Goal: Task Accomplishment & Management: Complete application form

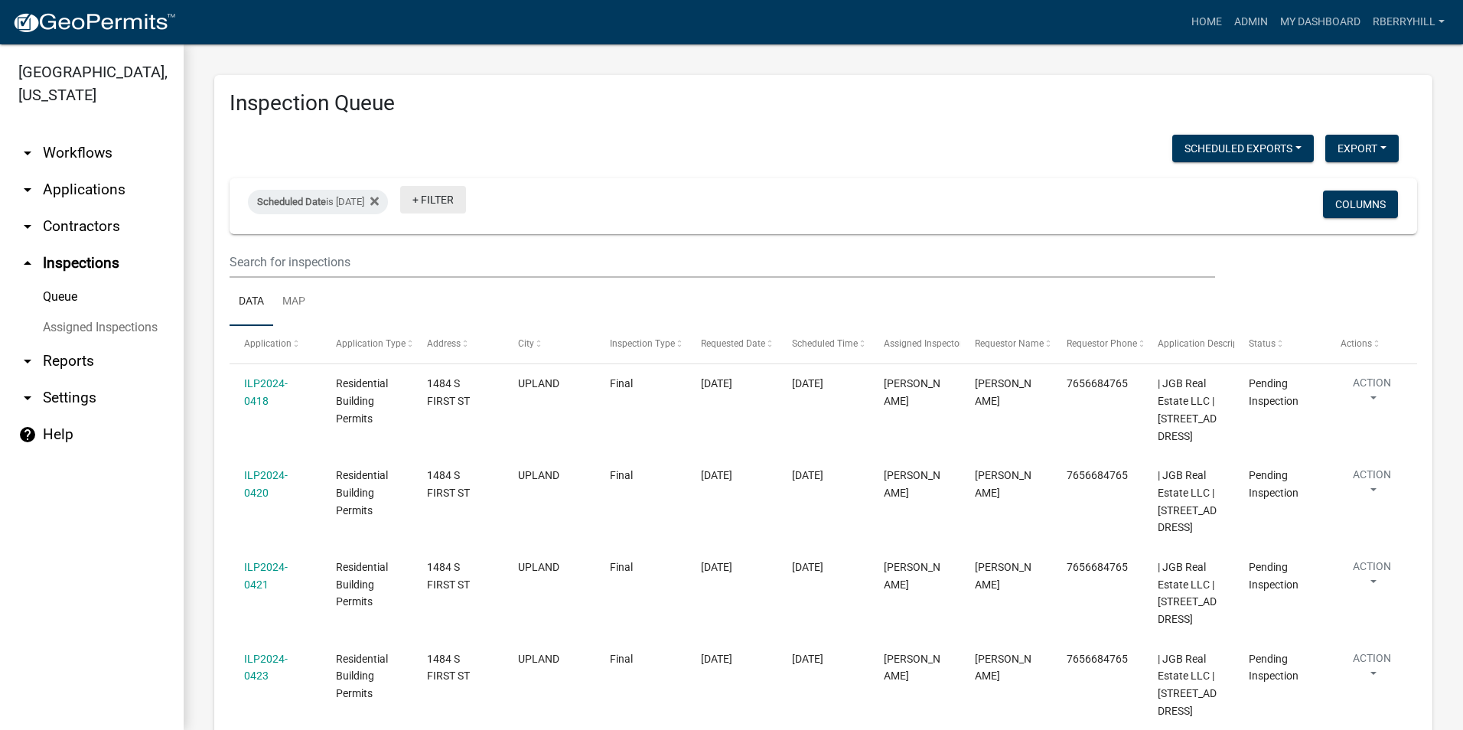
click at [464, 203] on link "+ Filter" at bounding box center [433, 200] width 66 height 28
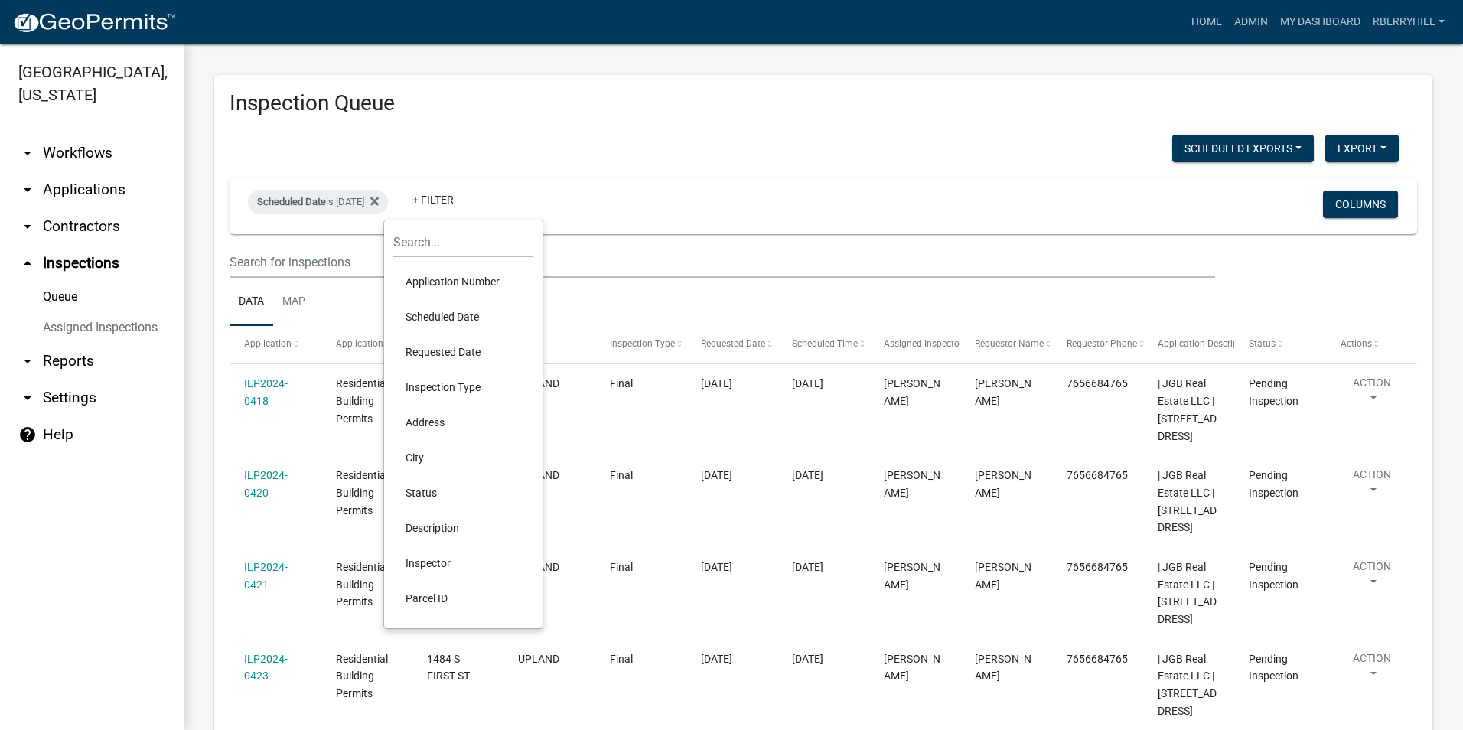
click at [443, 314] on li "Scheduled Date" at bounding box center [463, 316] width 140 height 35
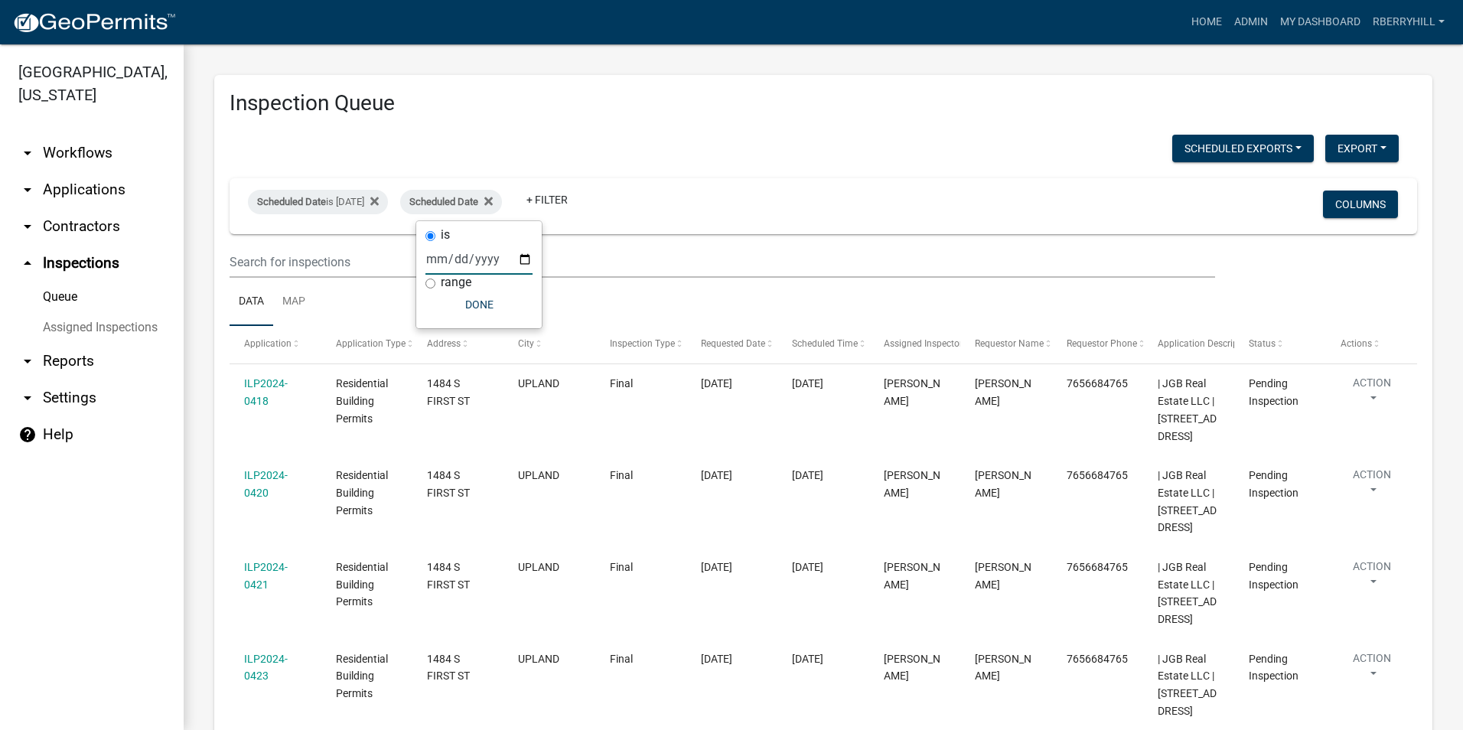
click at [525, 262] on input "date" at bounding box center [478, 258] width 107 height 31
type input "2025-08-13"
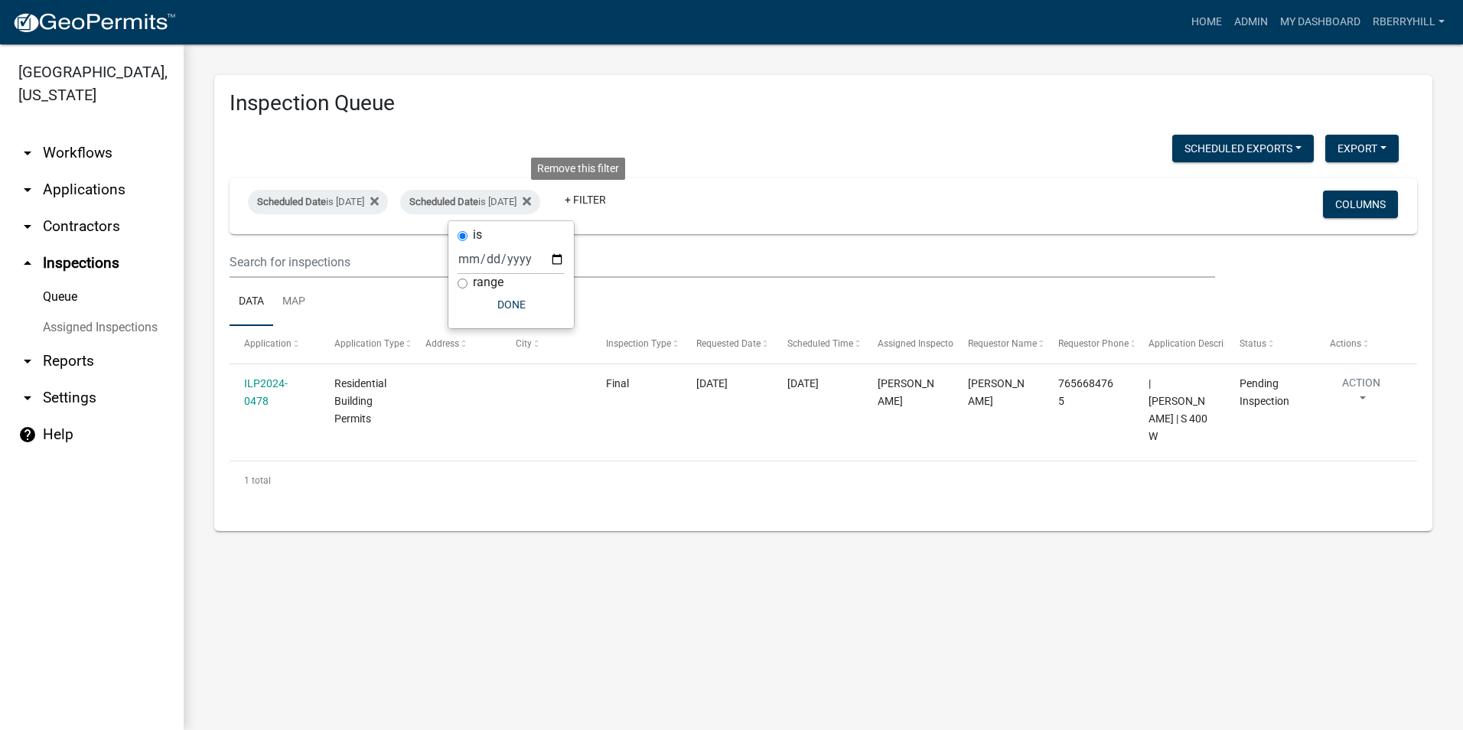
click at [531, 201] on icon at bounding box center [527, 201] width 8 height 8
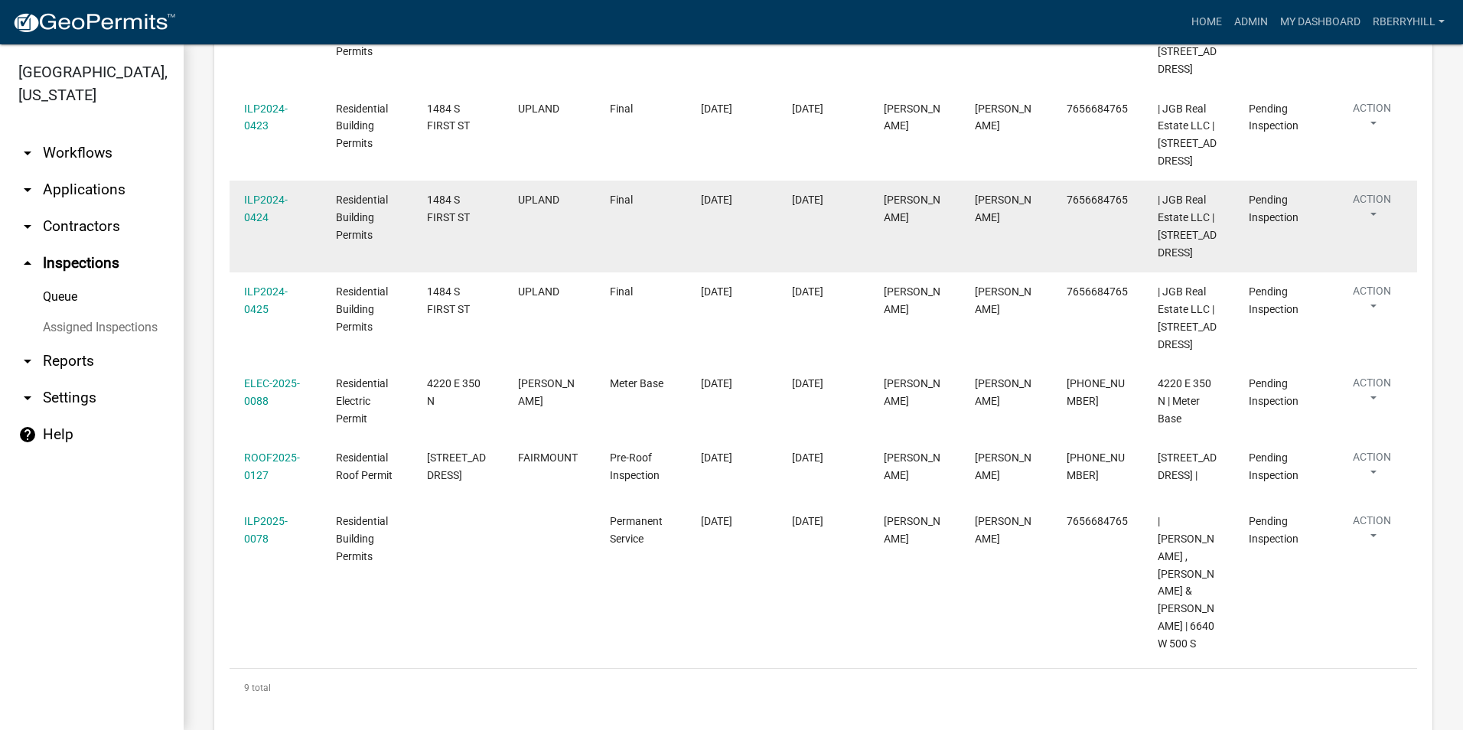
scroll to position [554, 0]
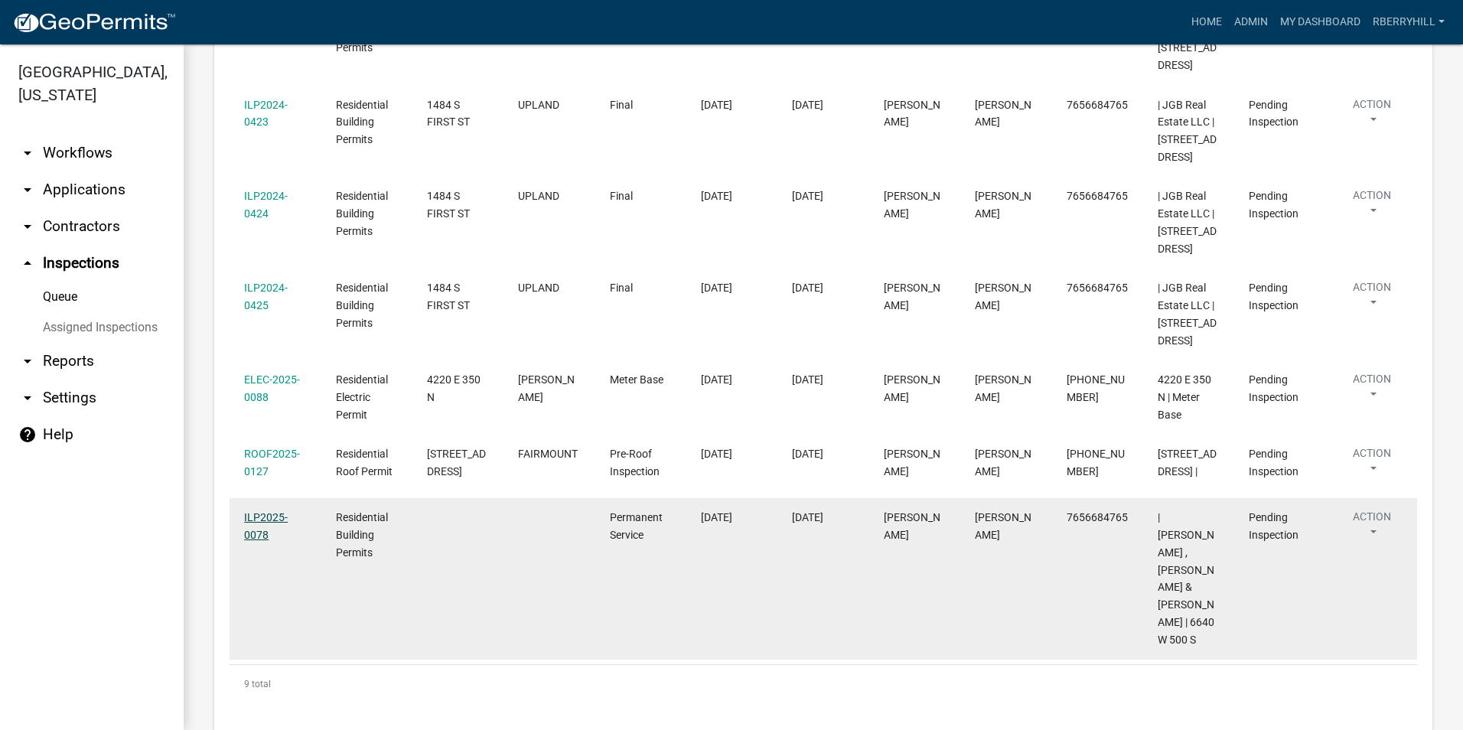
click at [266, 520] on link "ILP2025-0078" at bounding box center [266, 526] width 44 height 30
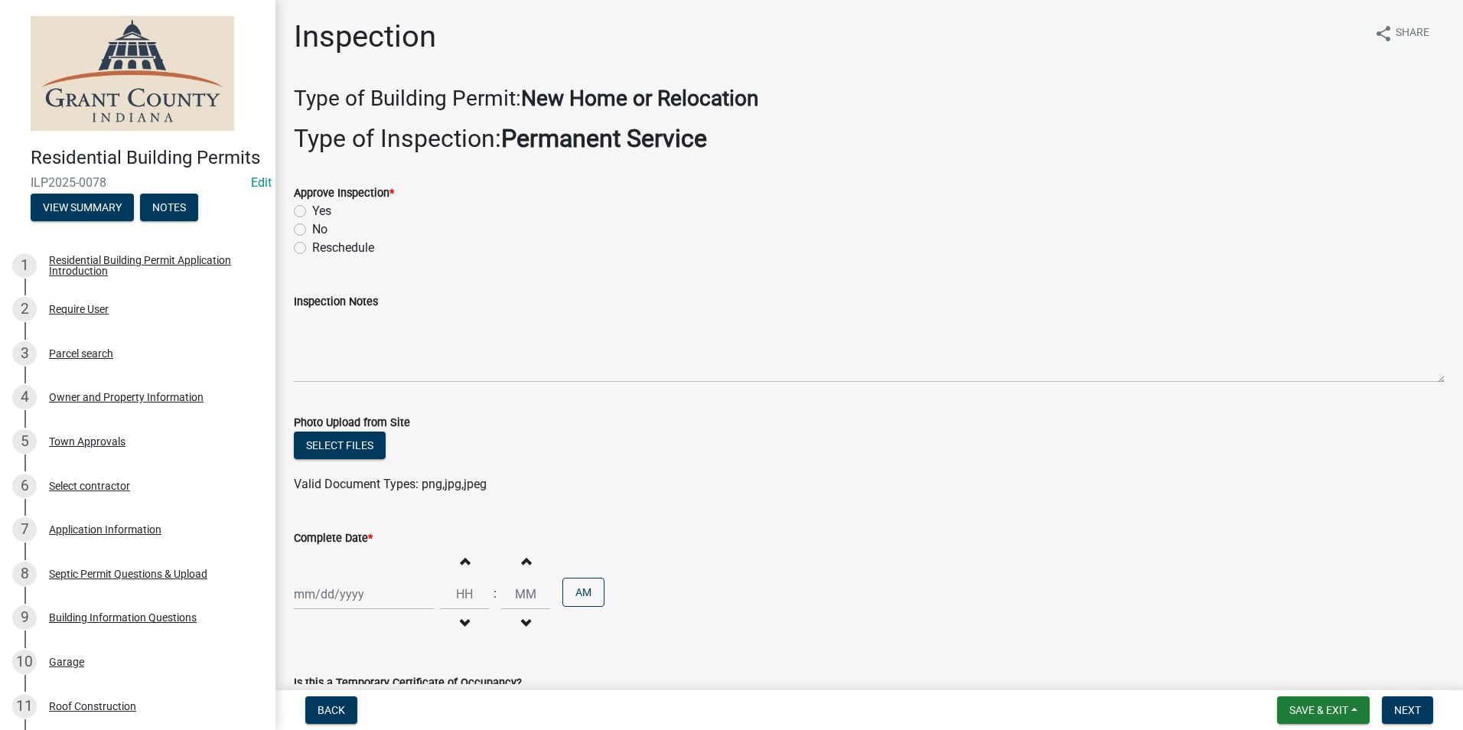
drag, startPoint x: 298, startPoint y: 213, endPoint x: 304, endPoint y: 228, distance: 16.2
click at [312, 213] on label "Yes" at bounding box center [321, 211] width 19 height 18
click at [312, 212] on input "Yes" at bounding box center [317, 207] width 10 height 10
radio input "true"
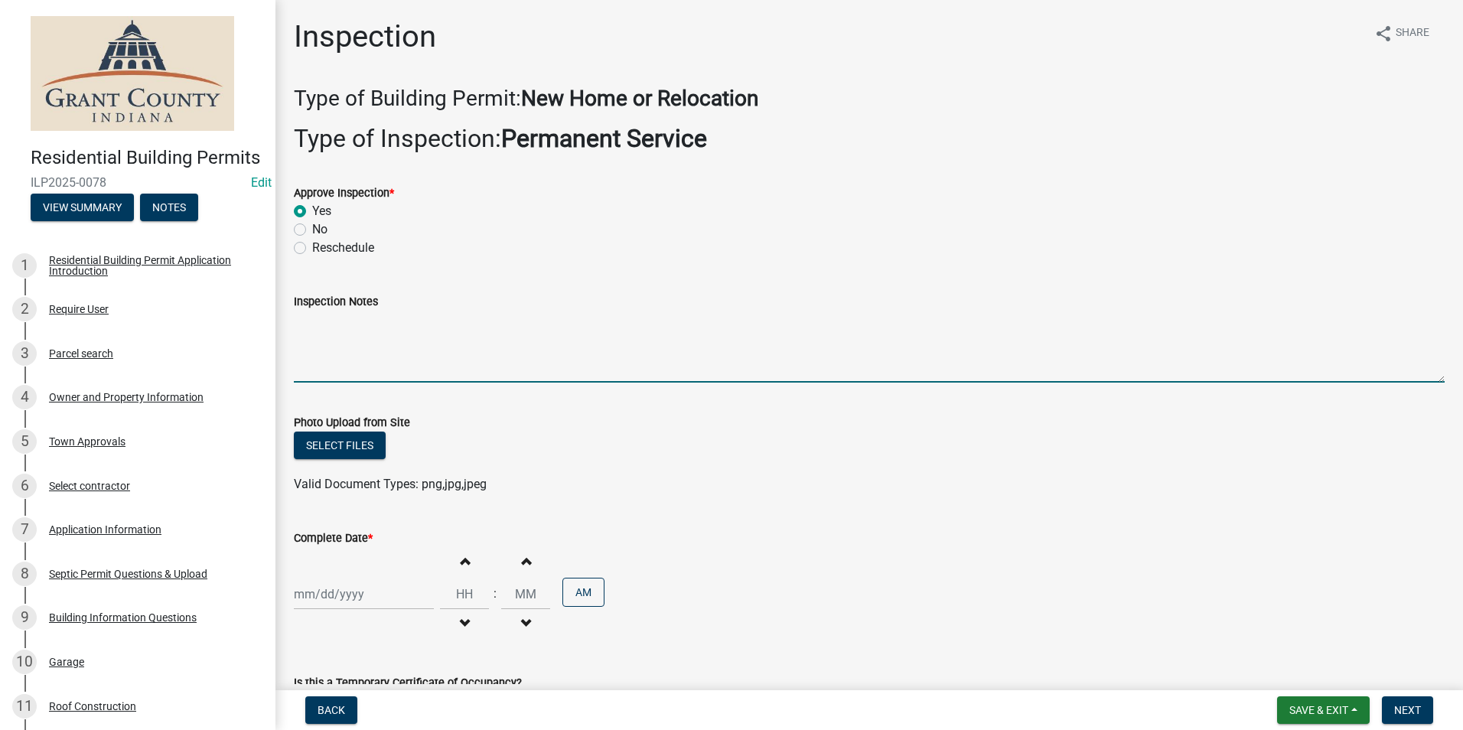
click at [312, 328] on textarea "Inspection Notes" at bounding box center [869, 347] width 1151 height 72
click at [427, 328] on textarea "400 amp meter base," at bounding box center [869, 347] width 1151 height 72
type textarea "400 amp meter base, 2 ground rods with 1 continuous wire. AEP emailed."
select select "8"
select select "2025"
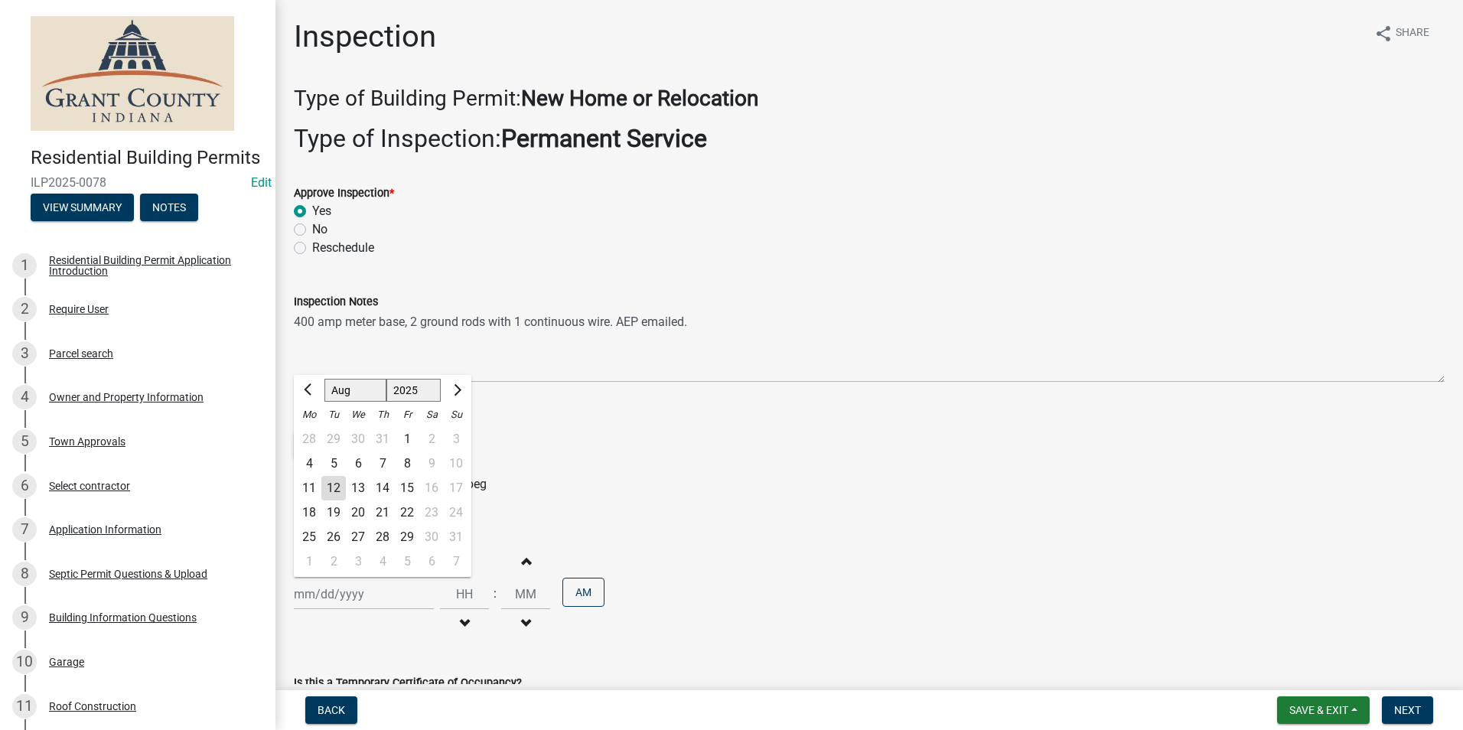
drag, startPoint x: 332, startPoint y: 595, endPoint x: 332, endPoint y: 583, distance: 11.5
click at [332, 595] on div "Jan Feb Mar Apr May Jun Jul Aug Sep Oct Nov Dec 1525 1526 1527 1528 1529 1530 1…" at bounding box center [364, 593] width 140 height 31
click at [334, 484] on div "12" at bounding box center [333, 488] width 24 height 24
type input "[DATE]"
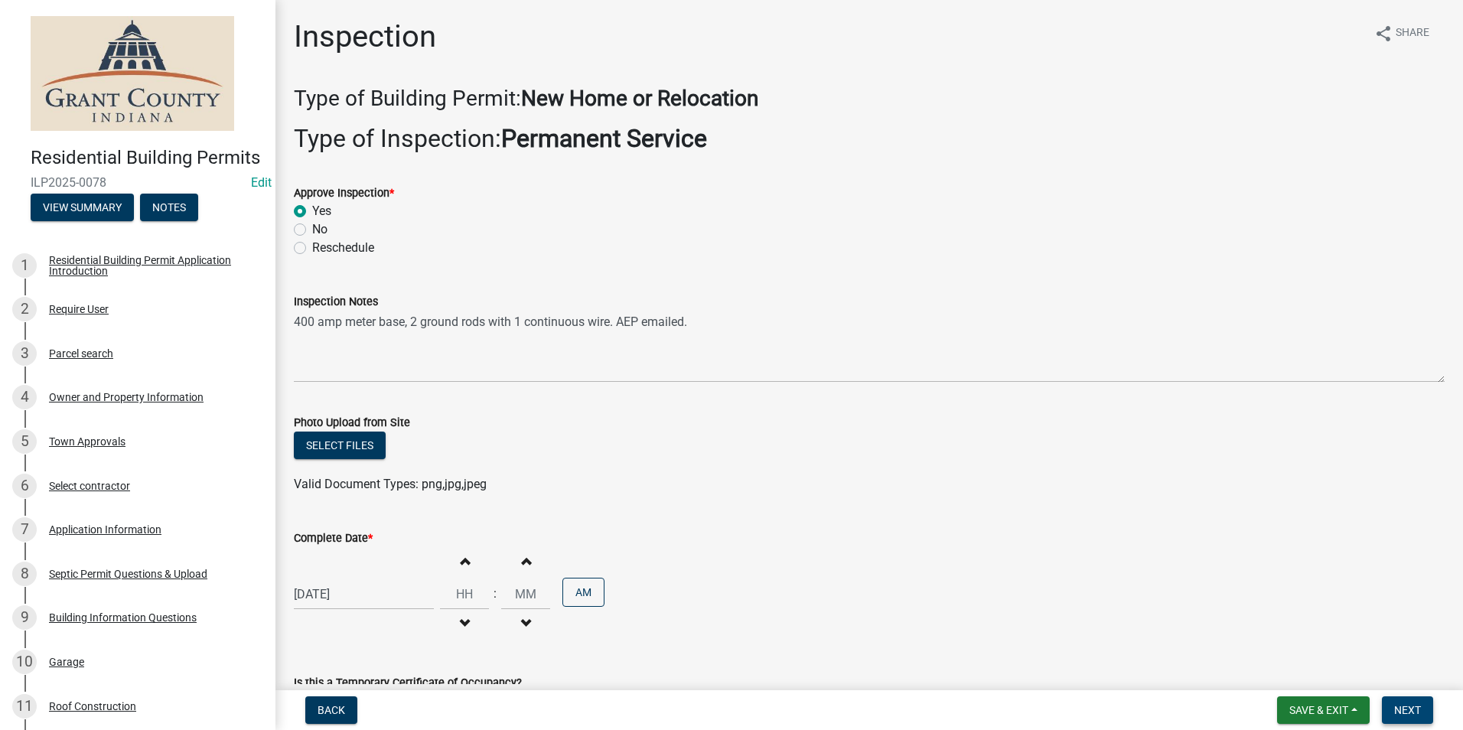
click at [1406, 712] on span "Next" at bounding box center [1407, 710] width 27 height 12
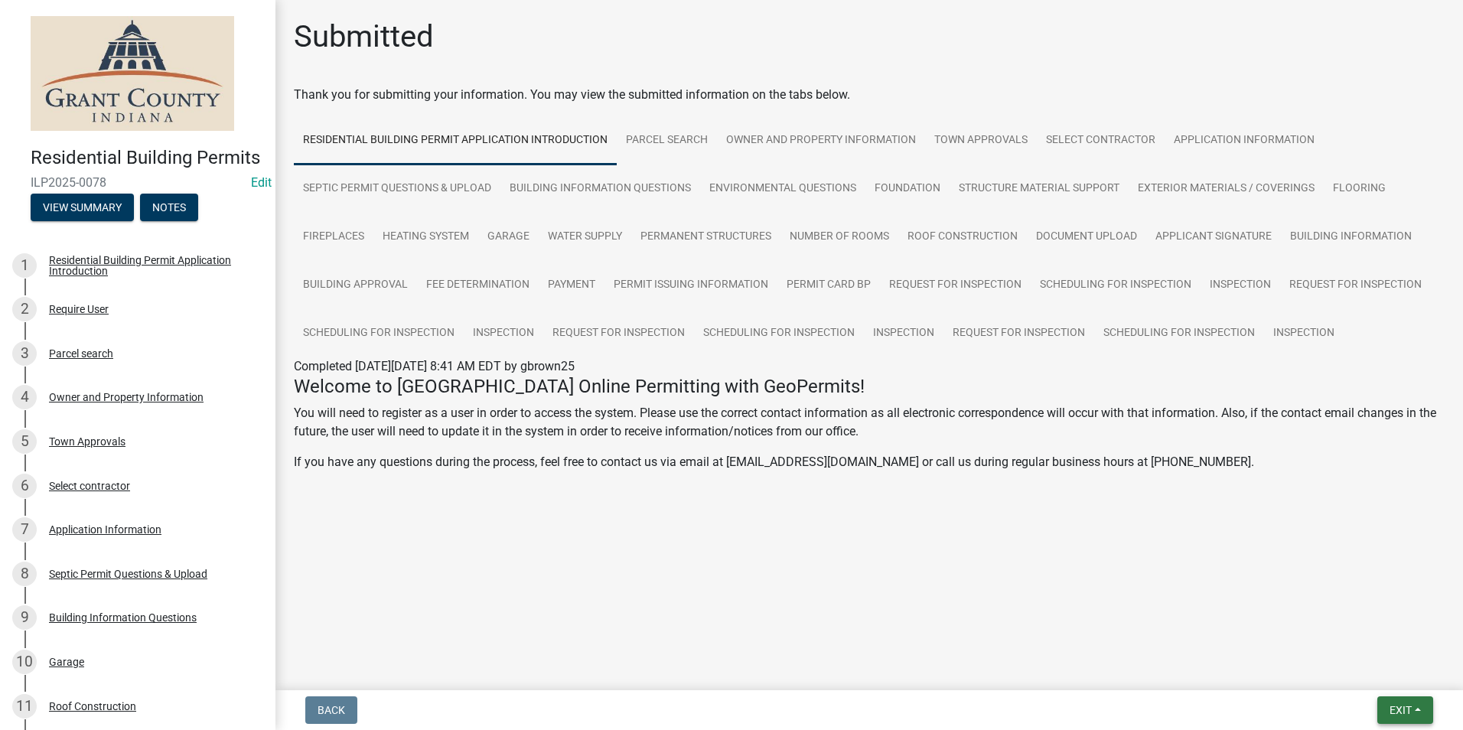
click at [1400, 710] on span "Exit" at bounding box center [1401, 710] width 22 height 12
click at [1380, 674] on button "Save & Exit" at bounding box center [1372, 670] width 122 height 37
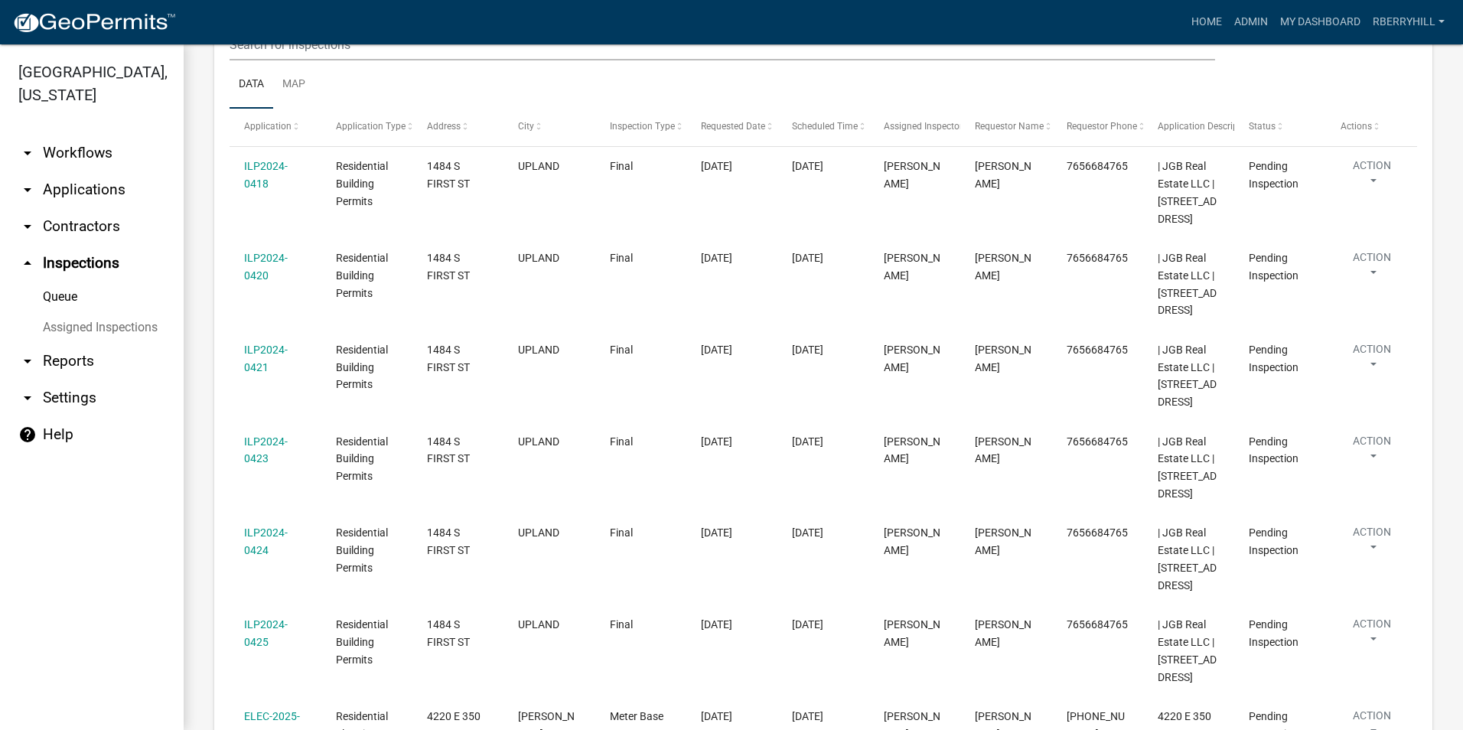
scroll to position [459, 0]
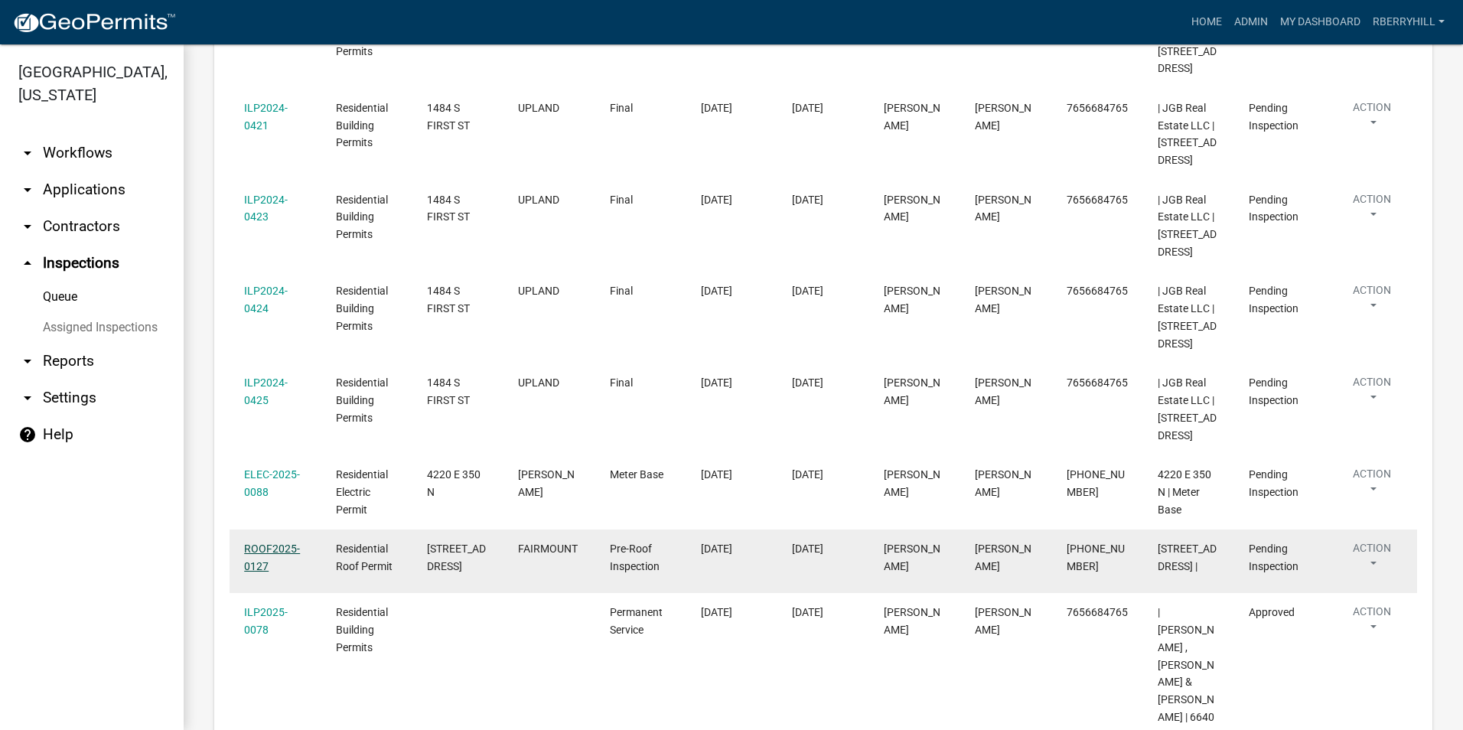
click at [282, 546] on link "ROOF2025-0127" at bounding box center [272, 558] width 56 height 30
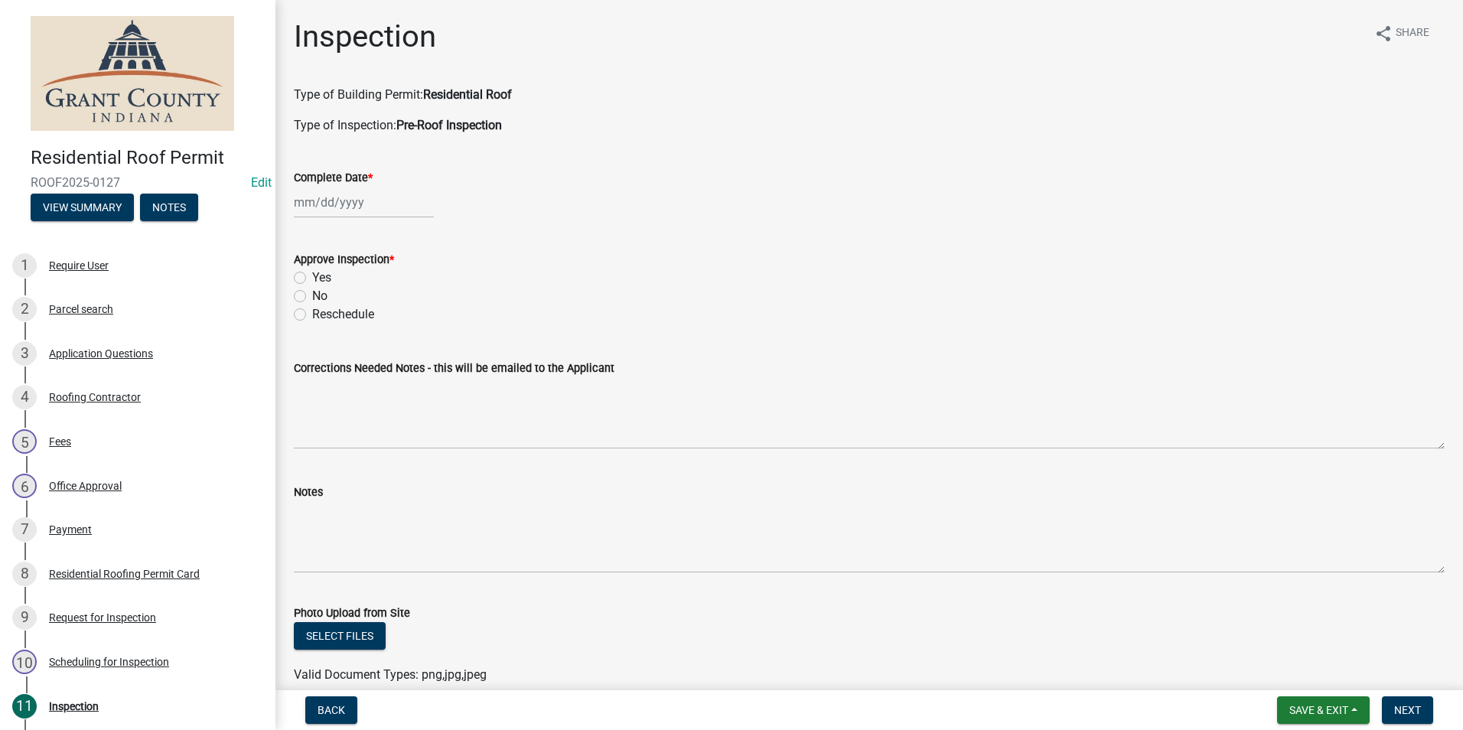
click at [328, 208] on div at bounding box center [364, 202] width 140 height 31
select select "8"
select select "2025"
click at [338, 335] on div "12" at bounding box center [333, 333] width 24 height 24
type input "[DATE]"
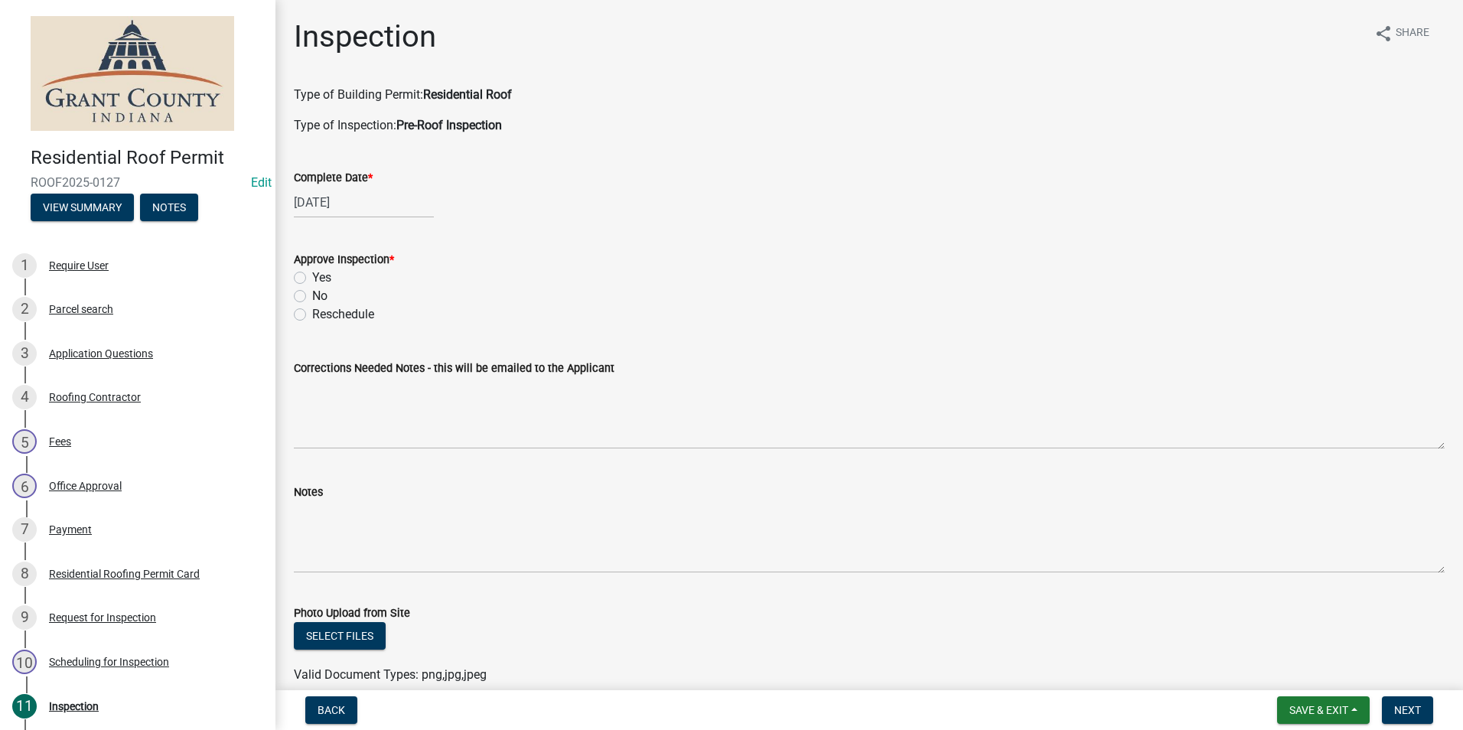
click at [312, 278] on label "Yes" at bounding box center [321, 278] width 19 height 18
click at [312, 278] on input "Yes" at bounding box center [317, 274] width 10 height 10
radio input "true"
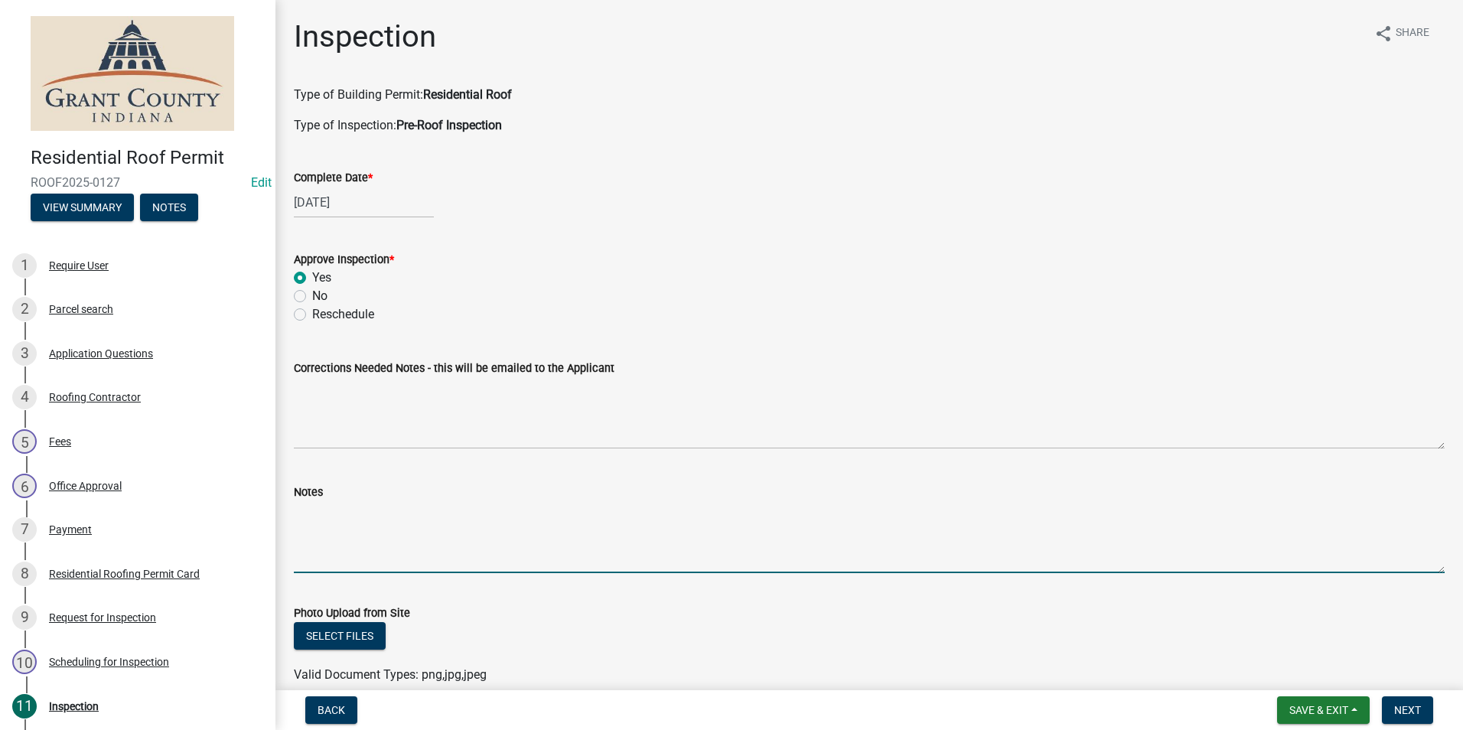
click at [318, 508] on textarea "Notes" at bounding box center [869, 537] width 1151 height 72
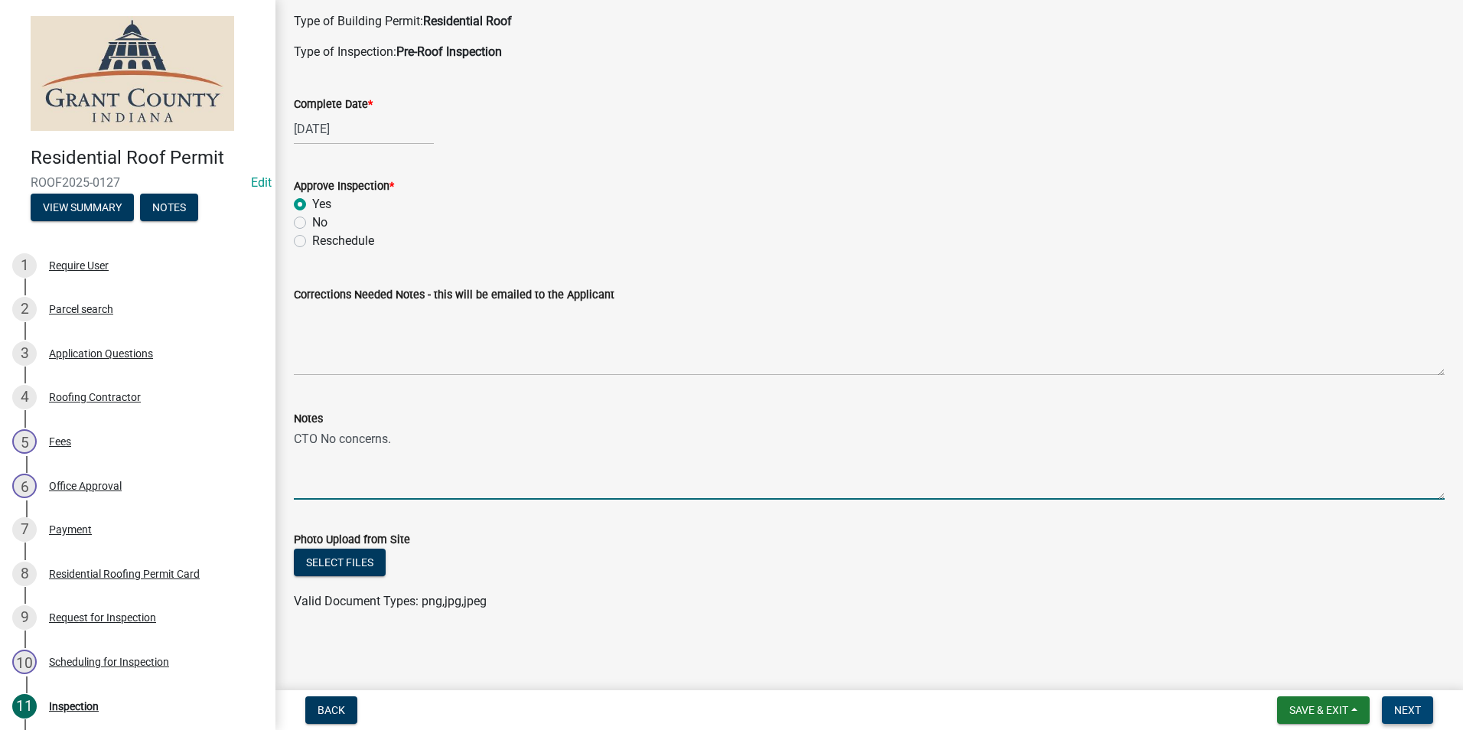
type textarea "CTO No concerns."
click at [1412, 708] on span "Next" at bounding box center [1407, 710] width 27 height 12
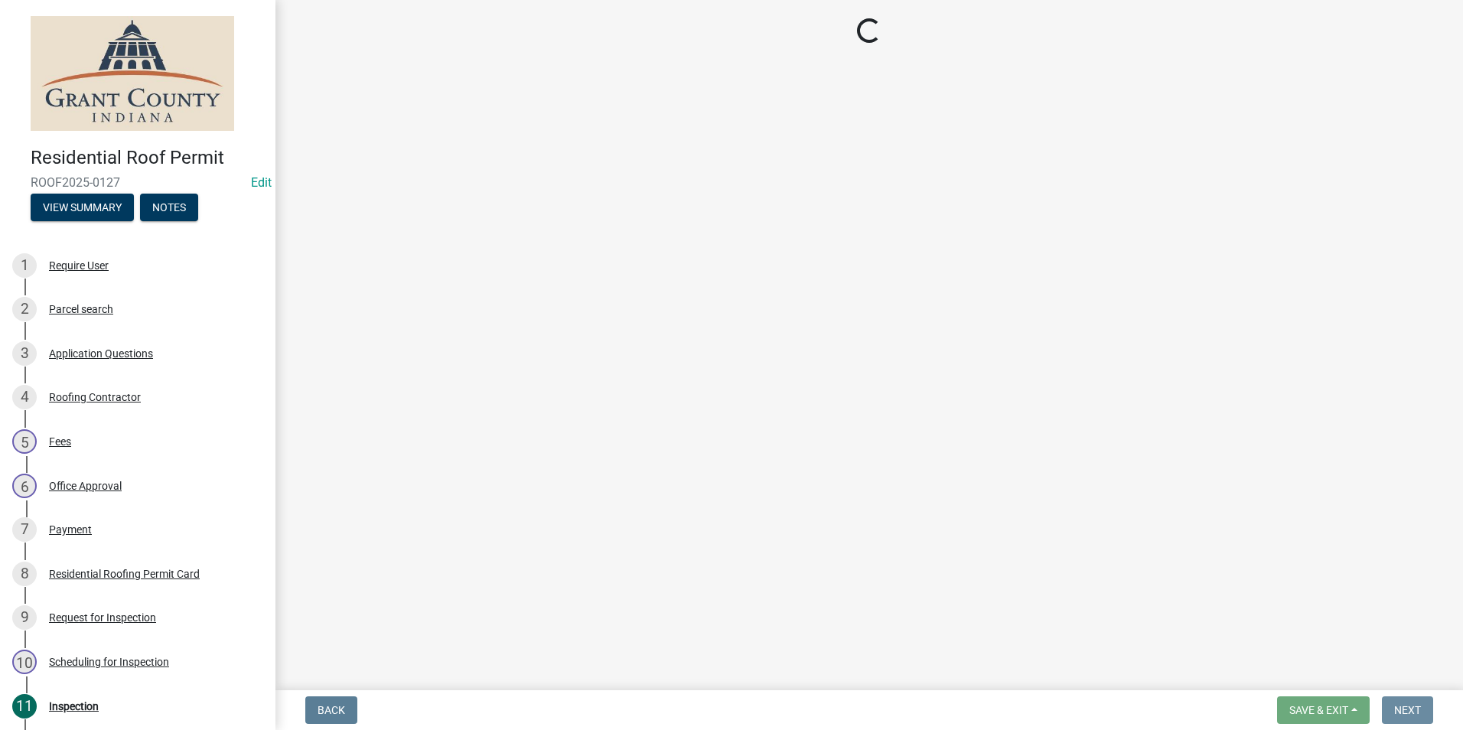
scroll to position [0, 0]
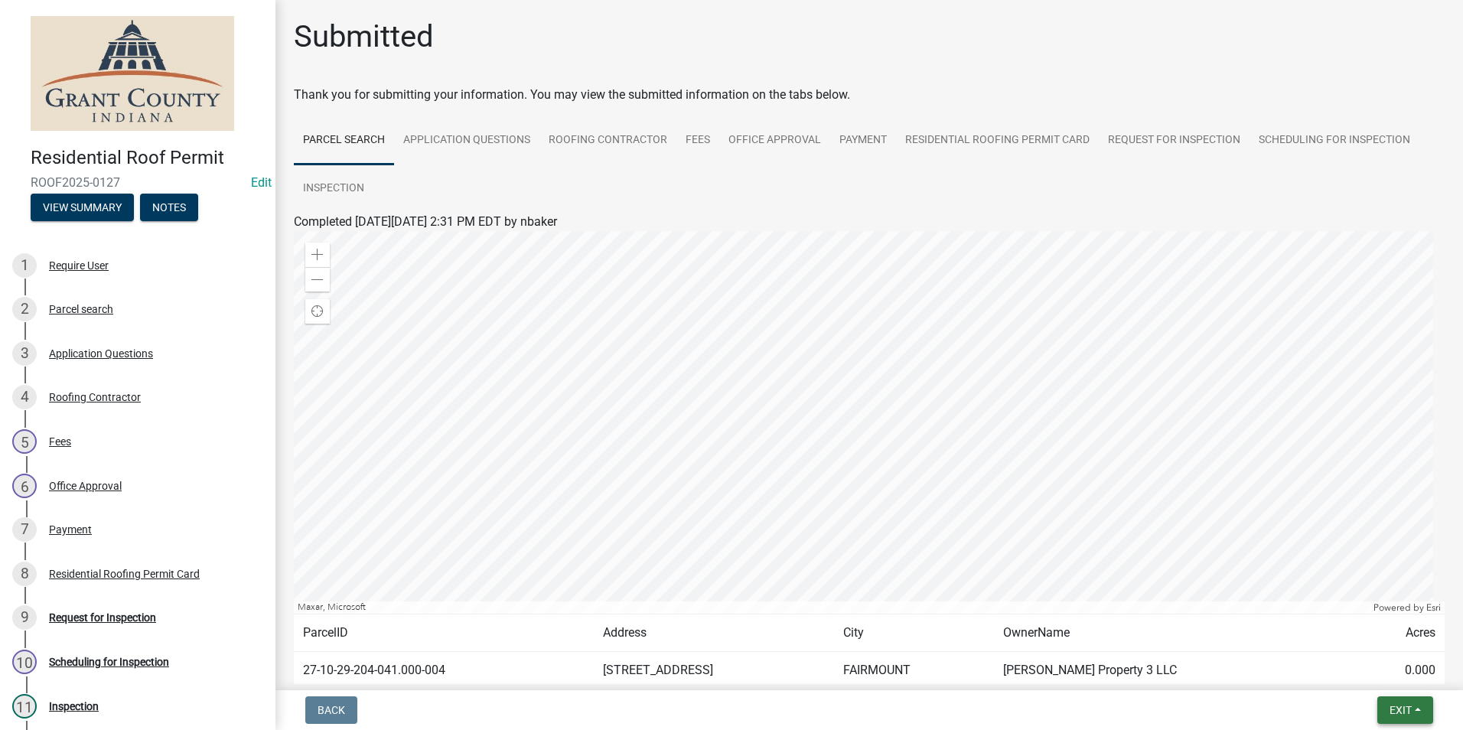
click at [1408, 711] on span "Exit" at bounding box center [1401, 710] width 22 height 12
click at [1388, 666] on button "Save & Exit" at bounding box center [1372, 670] width 122 height 37
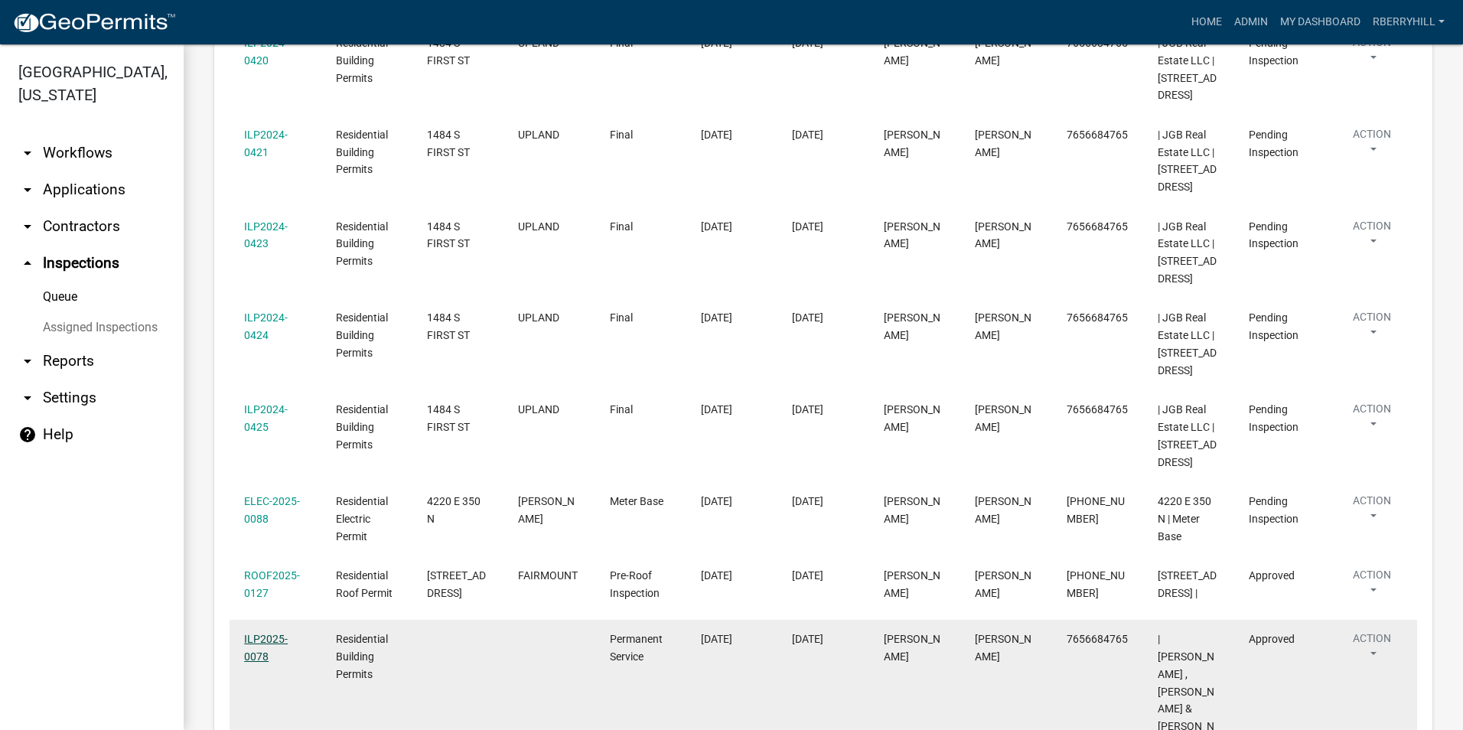
scroll to position [459, 0]
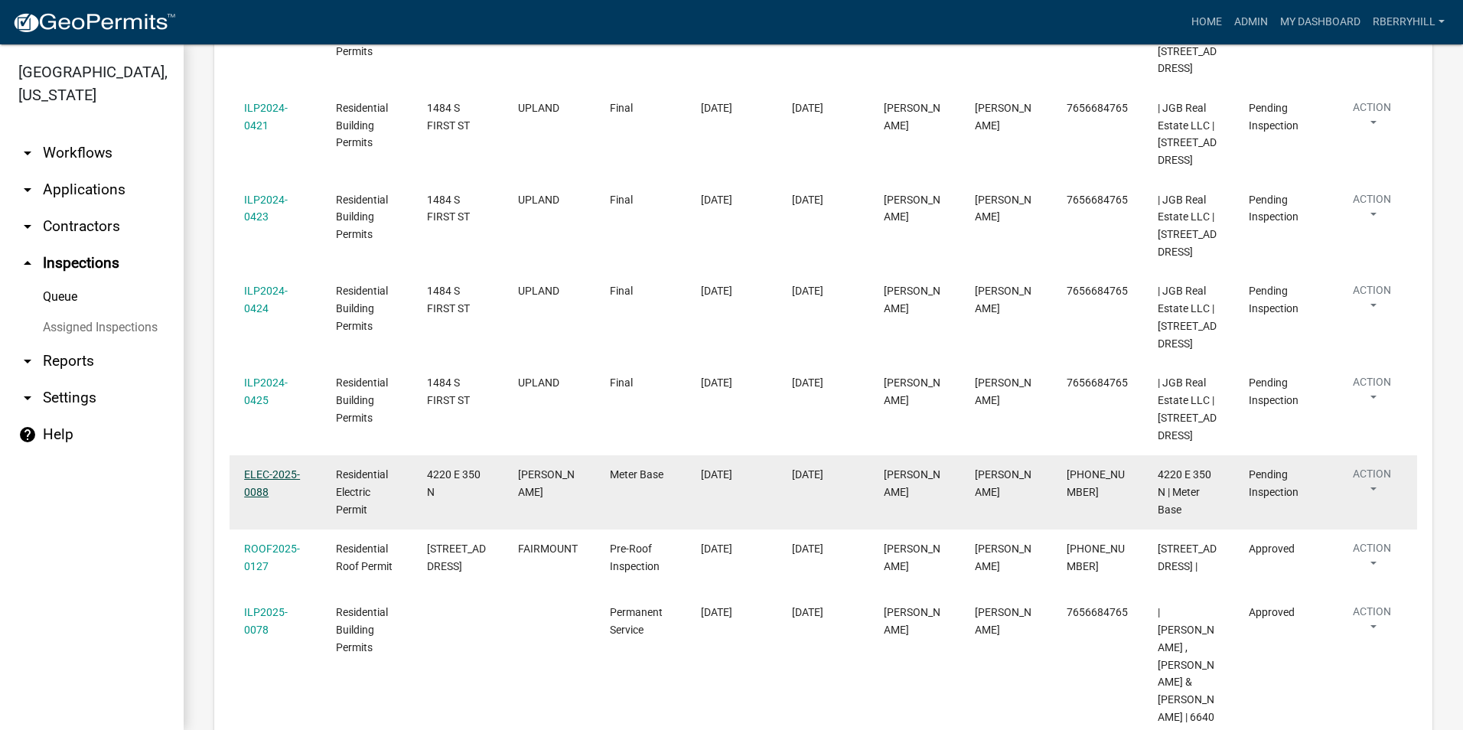
click at [274, 476] on link "ELEC-2025-0088" at bounding box center [272, 483] width 56 height 30
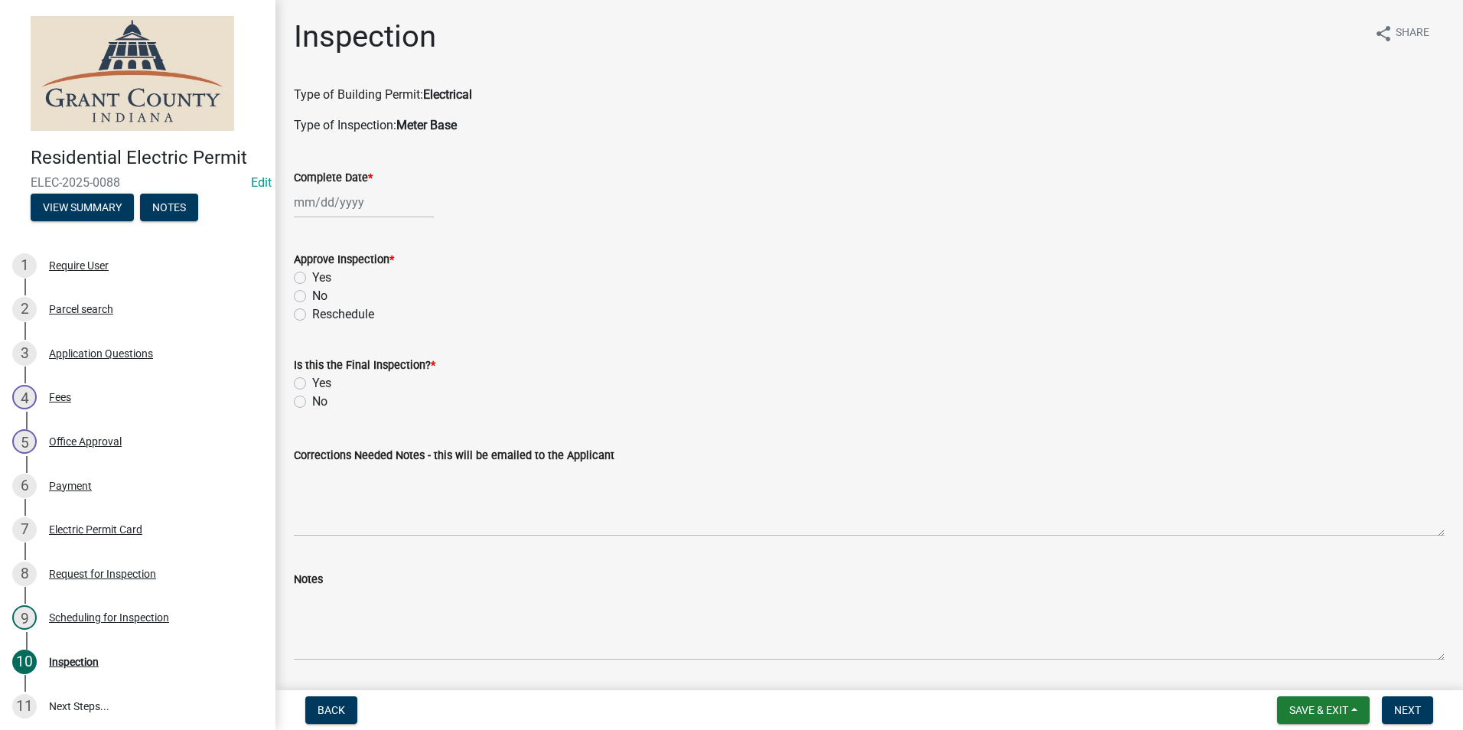
click at [318, 199] on div at bounding box center [364, 202] width 140 height 31
select select "8"
select select "2025"
click at [331, 338] on div "12" at bounding box center [333, 333] width 24 height 24
type input "[DATE]"
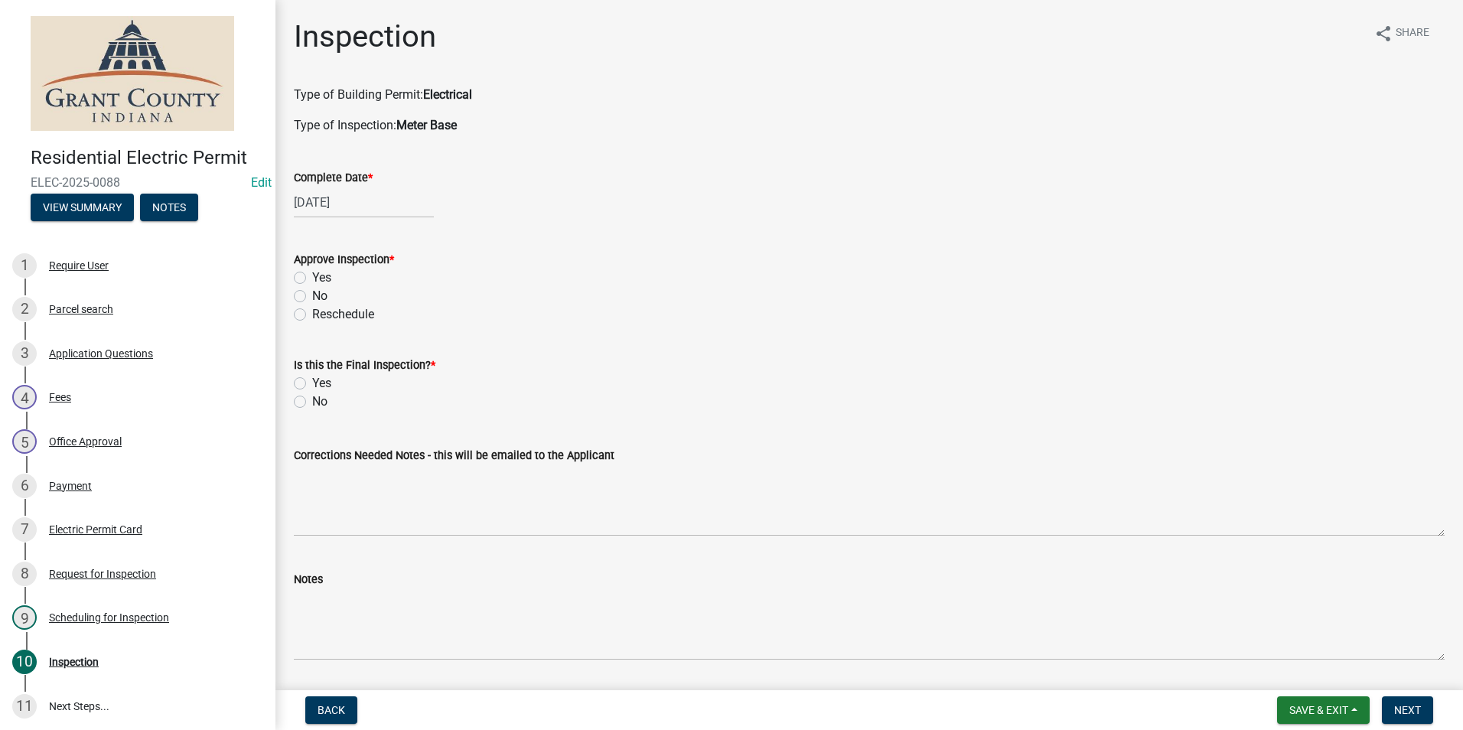
click at [312, 275] on label "Yes" at bounding box center [321, 278] width 19 height 18
click at [312, 275] on input "Yes" at bounding box center [317, 274] width 10 height 10
radio input "true"
click at [312, 387] on label "Yes" at bounding box center [321, 383] width 19 height 18
click at [312, 384] on input "Yes" at bounding box center [317, 379] width 10 height 10
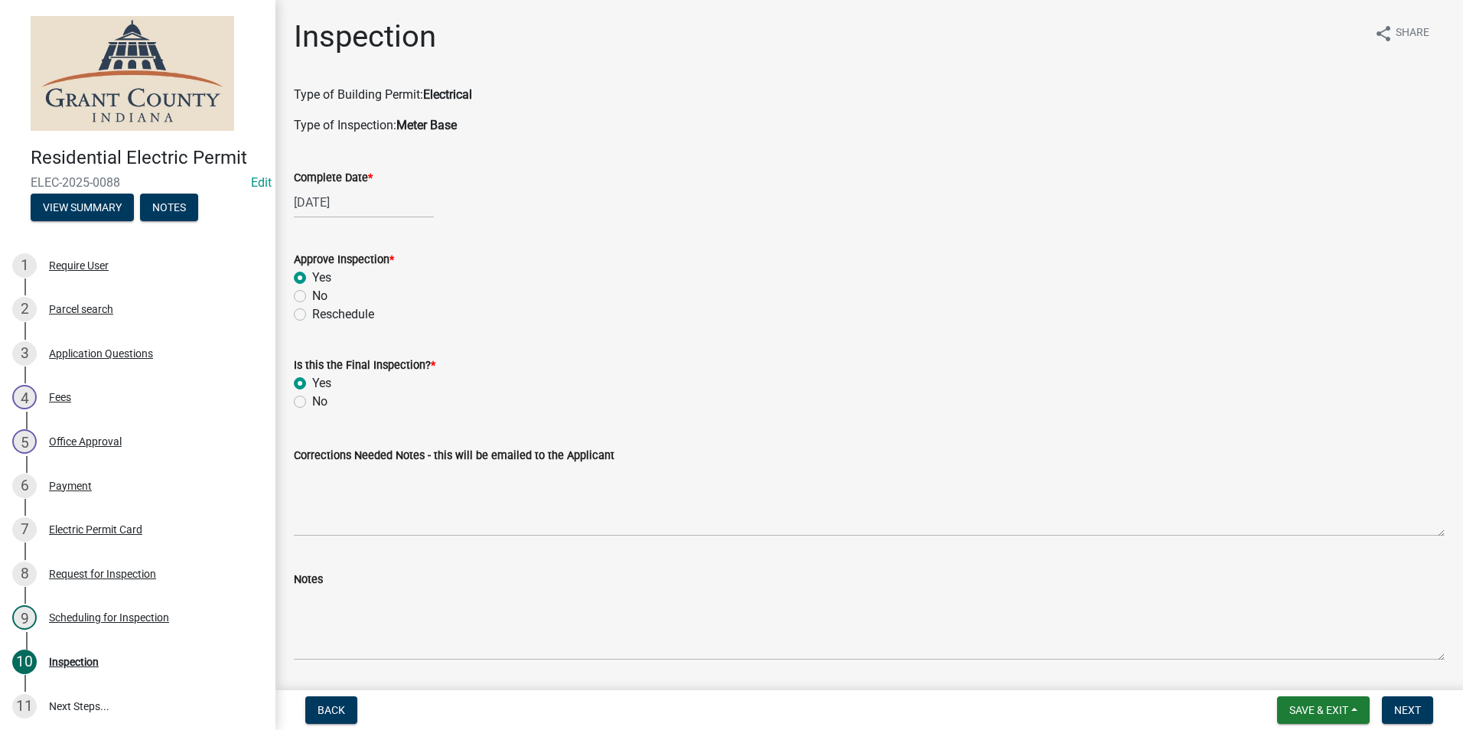
radio input "true"
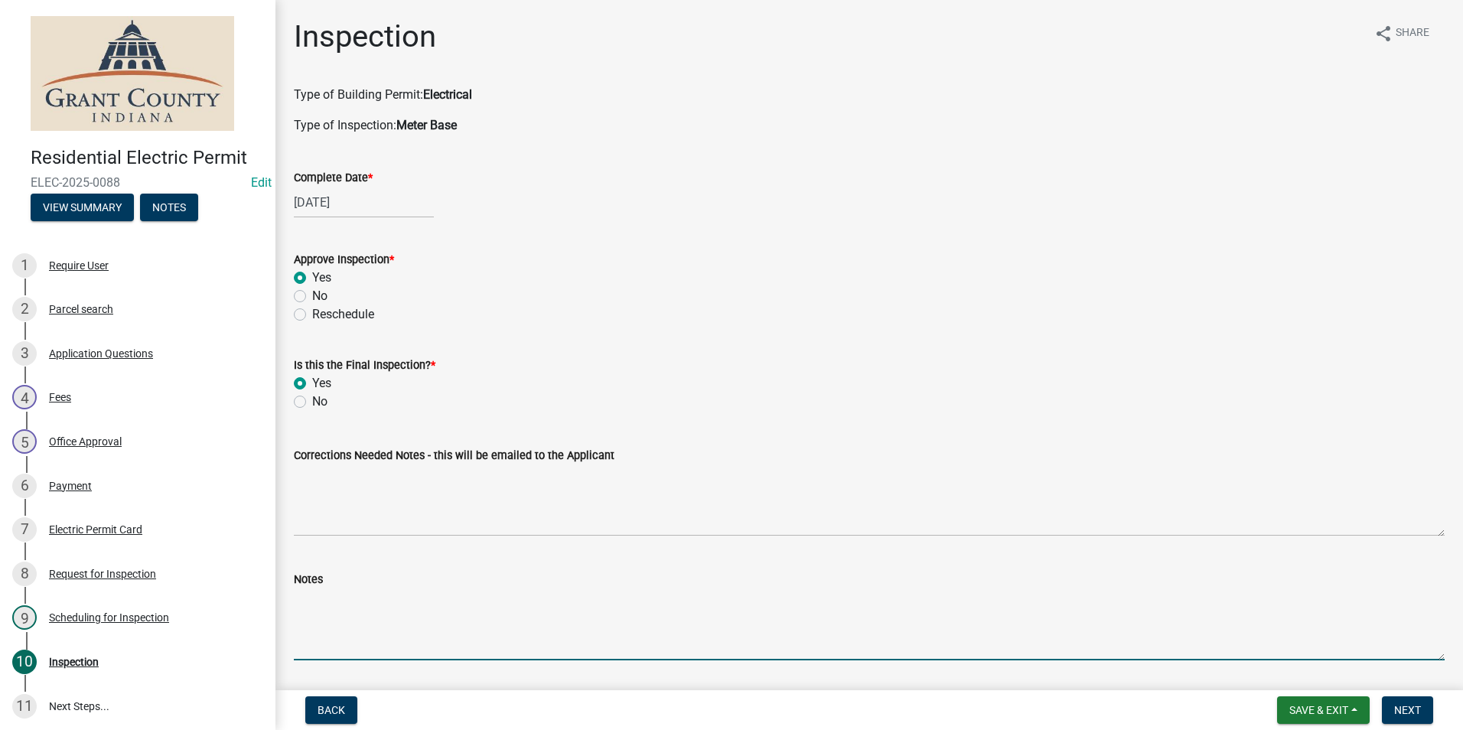
click at [299, 603] on textarea "Notes" at bounding box center [869, 624] width 1151 height 72
type textarea "Meter base disconnect combo, 2 ground rods with 1 continuous wire. AEP emailed."
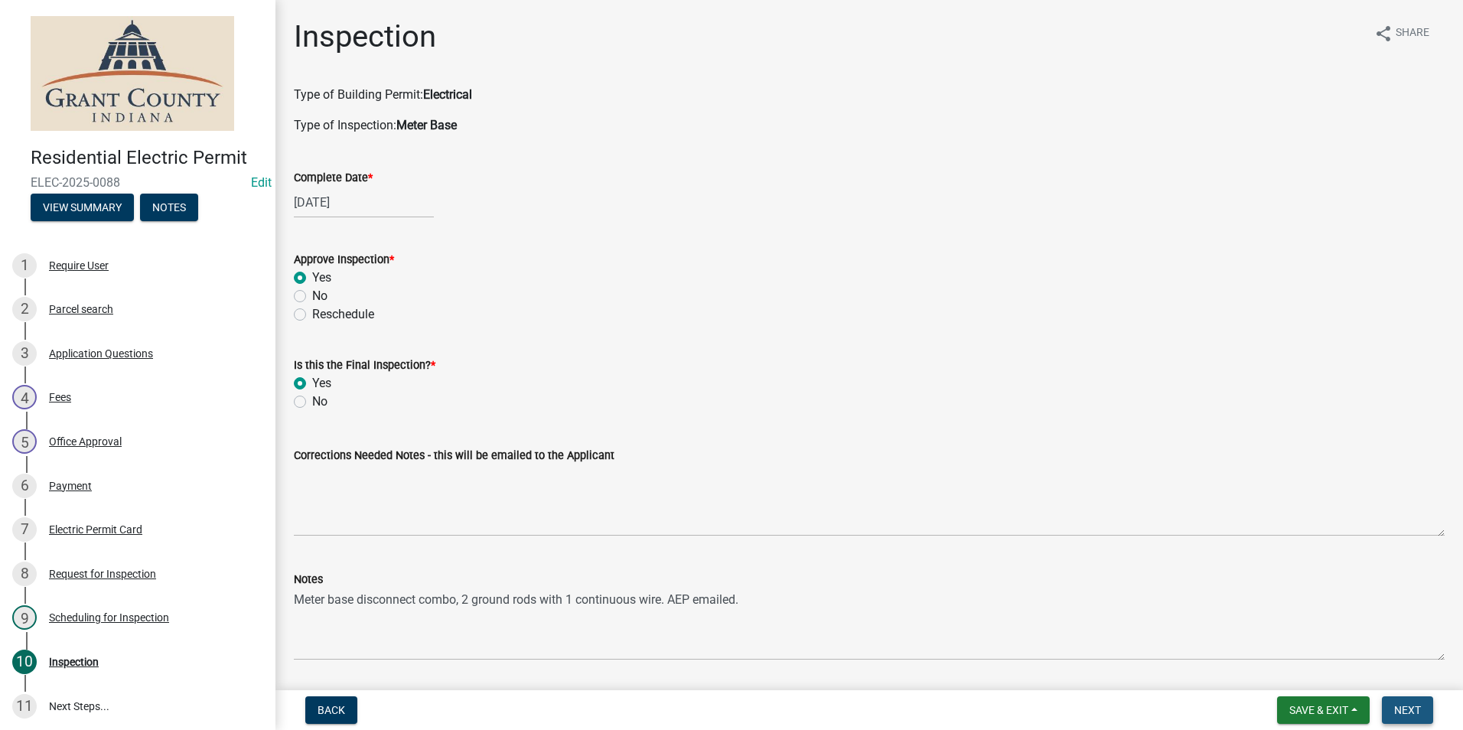
click at [1408, 712] on span "Next" at bounding box center [1407, 710] width 27 height 12
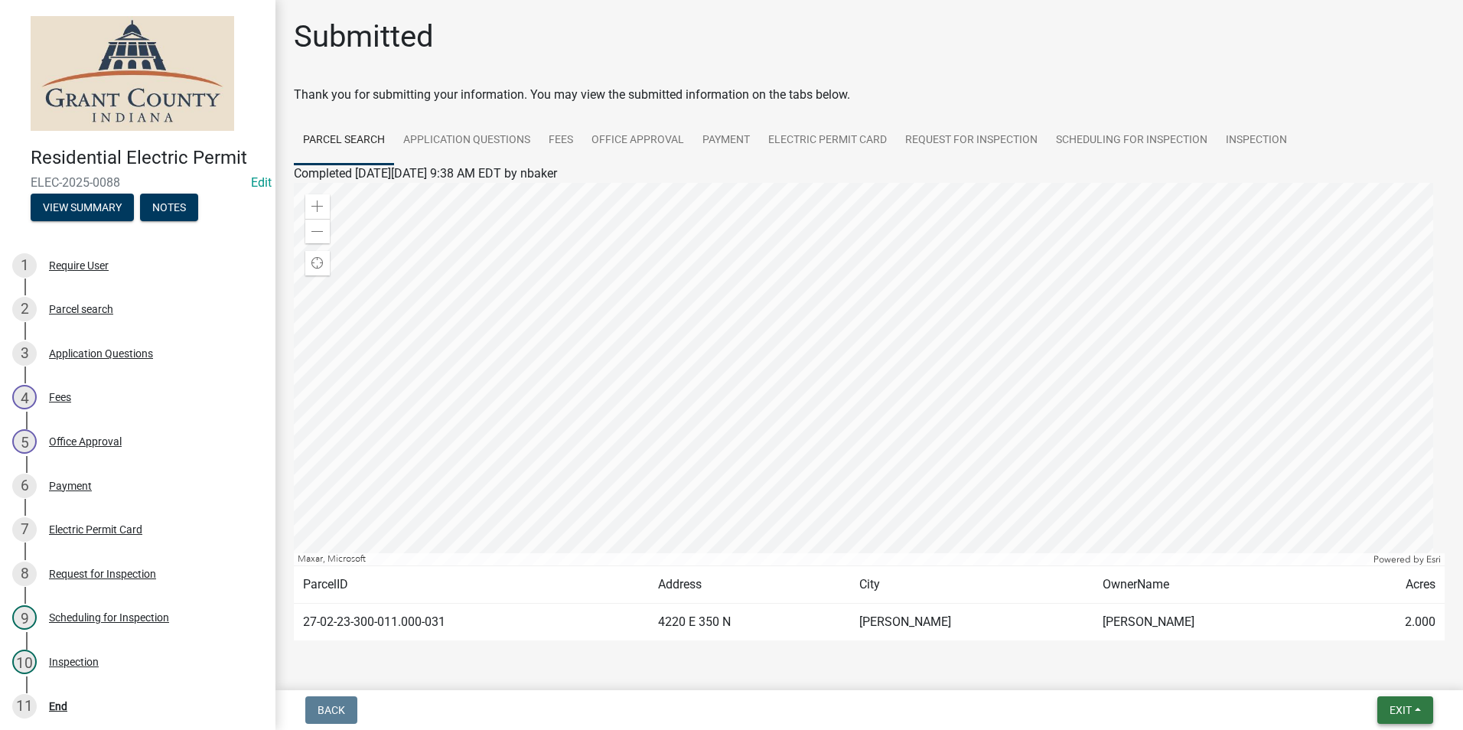
click at [1407, 706] on span "Exit" at bounding box center [1401, 710] width 22 height 12
click at [1380, 676] on button "Save & Exit" at bounding box center [1372, 670] width 122 height 37
